Goal: Entertainment & Leisure: Consume media (video, audio)

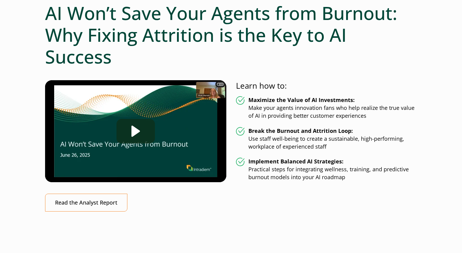
scroll to position [91, 0]
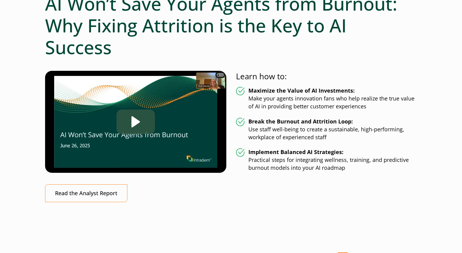
click at [124, 119] on div "Play" at bounding box center [136, 122] width 38 height 25
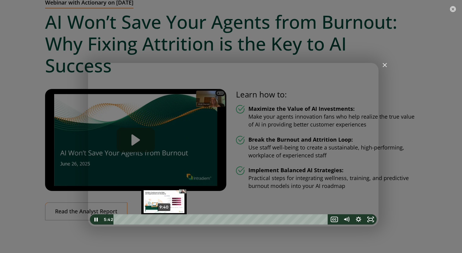
click at [164, 219] on div "9:40" at bounding box center [221, 219] width 207 height 10
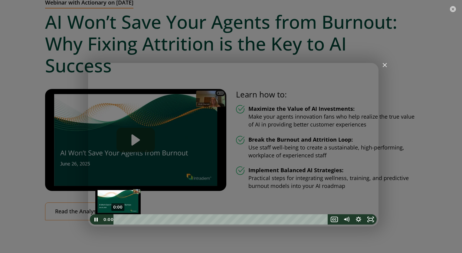
click at [118, 219] on div "0:00" at bounding box center [221, 219] width 207 height 10
click at [95, 217] on icon "Pause" at bounding box center [96, 219] width 12 height 10
click at [134, 210] on div "Webinar: AI Won’t Save Your Agents from Burnout Why Fixing Attrition is the Key…" at bounding box center [233, 145] width 291 height 164
click at [131, 220] on div "2:40" at bounding box center [221, 219] width 207 height 10
click at [97, 220] on icon "Pause" at bounding box center [96, 219] width 4 height 5
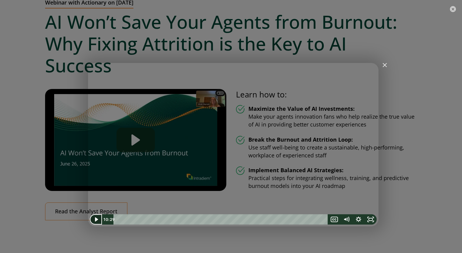
click at [98, 219] on icon "Play Video" at bounding box center [96, 219] width 12 height 10
click at [361, 220] on icon "Show settings menu" at bounding box center [359, 219] width 15 height 12
click at [354, 196] on span "Speed" at bounding box center [351, 197] width 15 height 10
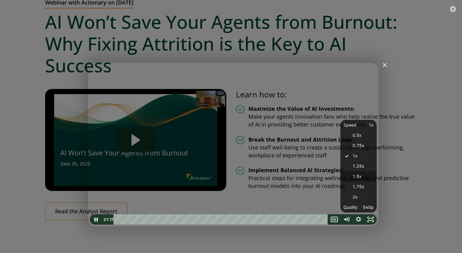
click at [356, 176] on label "1.5x" at bounding box center [359, 176] width 36 height 11
click at [342, 173] on input "1.5x" at bounding box center [342, 172] width 0 height 0
radio input "true"
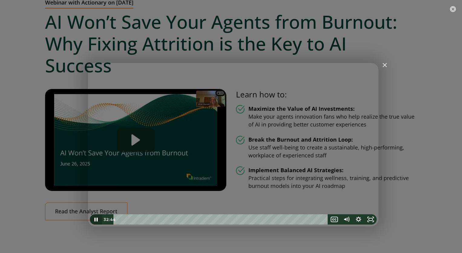
click at [96, 219] on icon "Pause" at bounding box center [96, 219] width 12 height 10
